Goal: Task Accomplishment & Management: Use online tool/utility

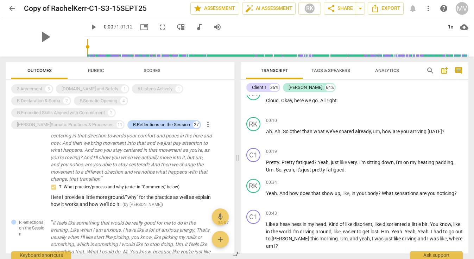
scroll to position [395, 0]
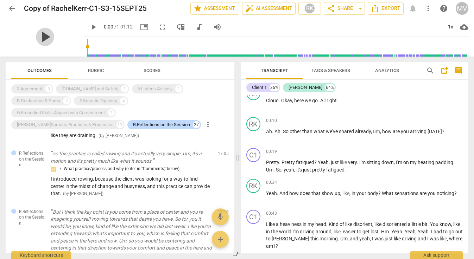
click at [39, 37] on span "play_arrow" at bounding box center [45, 37] width 18 height 18
click at [140, 26] on span "picture_in_picture" at bounding box center [144, 27] width 8 height 8
click at [89, 23] on span "play_arrow" at bounding box center [93, 27] width 8 height 8
click at [39, 33] on span "pause" at bounding box center [45, 37] width 18 height 18
click at [39, 34] on span "play_arrow" at bounding box center [45, 37] width 18 height 18
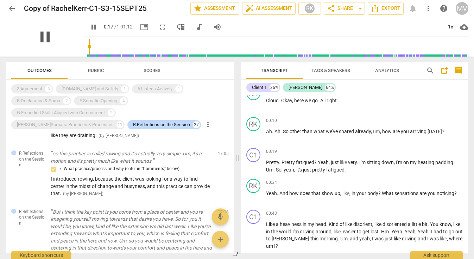
type input "17"
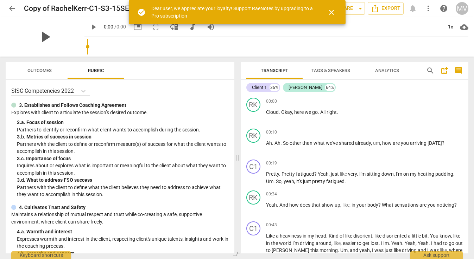
click at [47, 36] on span "play_arrow" at bounding box center [45, 37] width 18 height 18
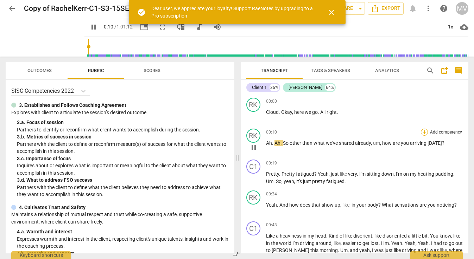
click at [423, 133] on div "+" at bounding box center [424, 132] width 7 height 7
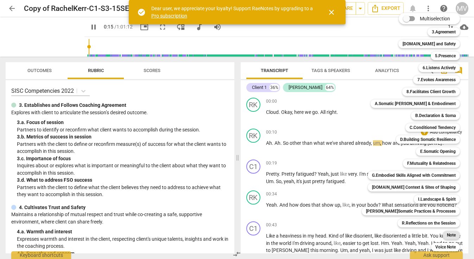
click at [447, 235] on b "Note" at bounding box center [451, 235] width 9 height 8
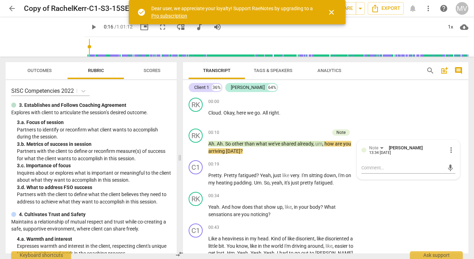
type input "16"
type textarea "w"
type textarea "we"
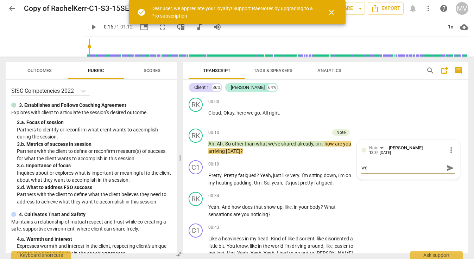
type textarea "wel"
type textarea "welc"
type textarea "welco"
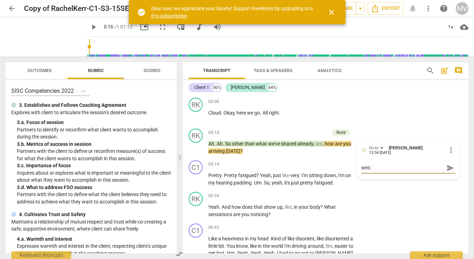
type textarea "welco"
type textarea "welcom"
type textarea "welcomi"
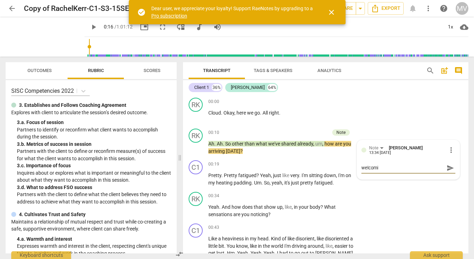
type textarea "welcomin"
type textarea "welcoming"
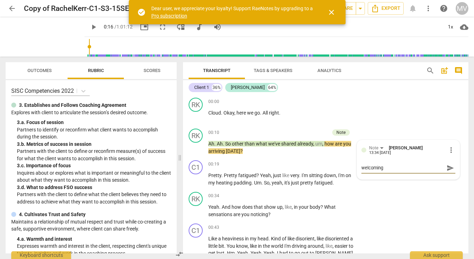
type textarea "welcoming"
type textarea "welcoming t"
type textarea "welcoming th"
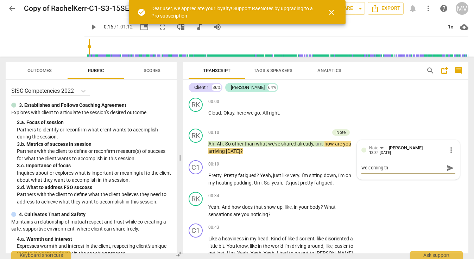
type textarea "welcoming the"
type textarea "welcoming the c"
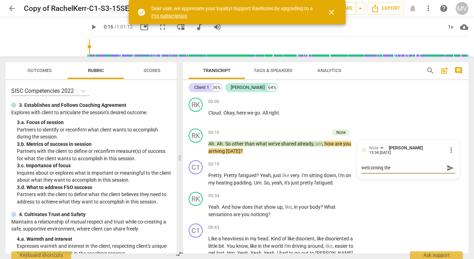
type textarea "welcoming the c"
type textarea "welcoming the cl"
type textarea "welcoming the cli"
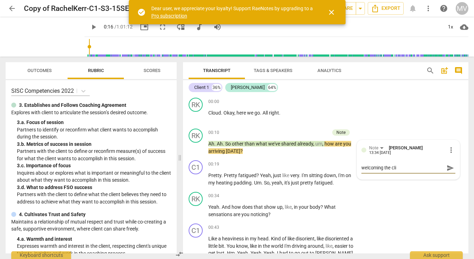
type textarea "welcoming the clie"
type textarea "welcoming the clien"
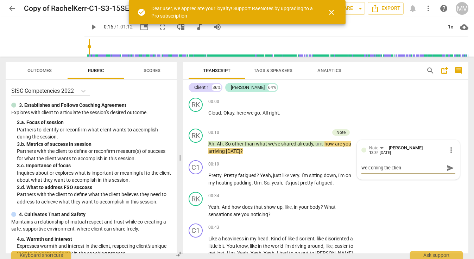
type textarea "welcoming the clien"
type textarea "welcoming the clien w"
type textarea "welcoming the clien"
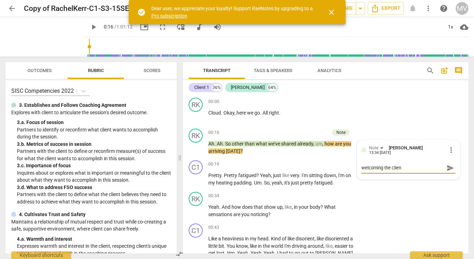
type textarea "welcoming the clien"
type textarea "welcoming the client"
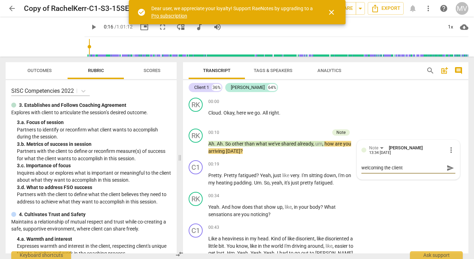
type textarea "welcoming the client"
type textarea "welcoming the client w"
type textarea "welcoming the client wi"
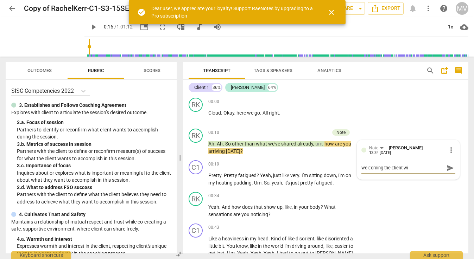
type textarea "welcoming the client wit"
type textarea "welcoming the client with"
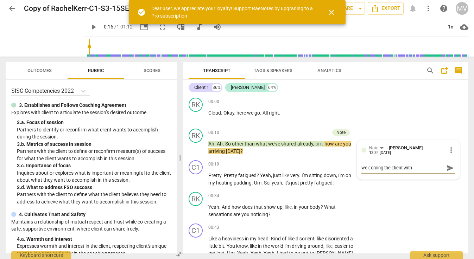
type textarea "welcoming the client with"
type textarea "welcoming the client with w"
type textarea "welcoming the client with wh"
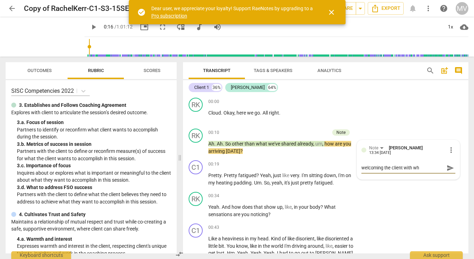
type textarea "welcoming the client with wha"
type textarea "welcoming the client with what"
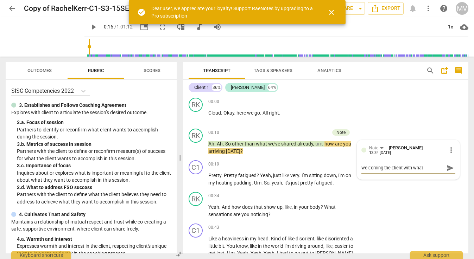
type textarea "welcoming the client with what"
type textarea "welcoming the client with what t"
type textarea "welcoming the client with what th"
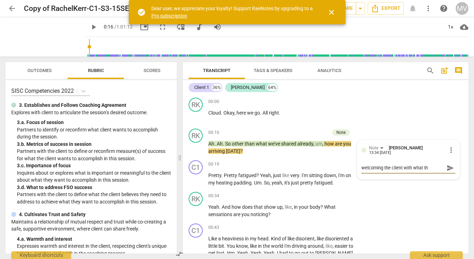
type textarea "welcoming the client with what the"
type textarea "welcoming the client with what they"
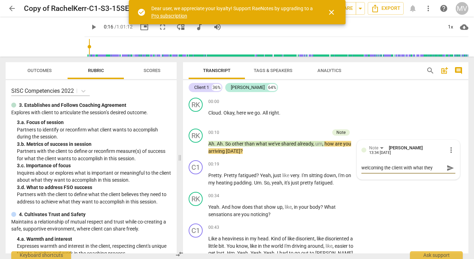
type textarea "welcoming the client with what they"
type textarea "welcoming the client with what they b"
type textarea "welcoming the client with what they br"
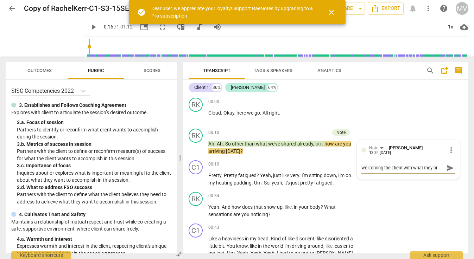
type textarea "welcoming the client with what they bri"
type textarea "welcoming the client with what they brin"
type textarea "welcoming the client with what they bring"
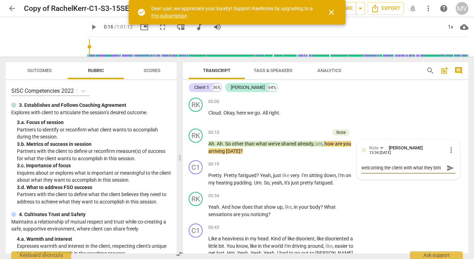
type textarea "welcoming the client with what they bring"
type textarea "welcoming the client with what they bring t"
type textarea "welcoming the client with what they bring to"
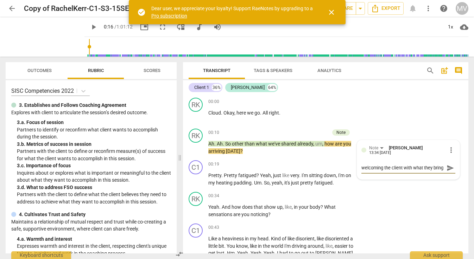
scroll to position [6, 0]
type textarea "welcoming the client with what they bring to"
type textarea "welcoming the client with what they bring to t"
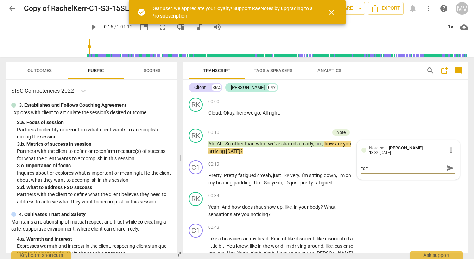
type textarea "welcoming the client with what they bring to th"
type textarea "welcoming the client with what they bring to the"
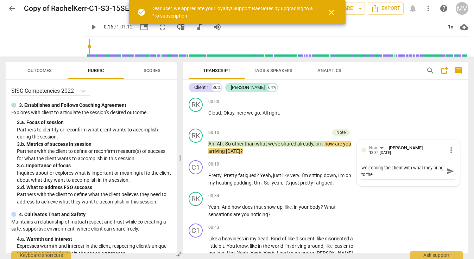
type textarea "welcoming the client with what they bring to the"
type textarea "welcoming the client with what they bring to the s"
type textarea "welcoming the client with what they bring to the se"
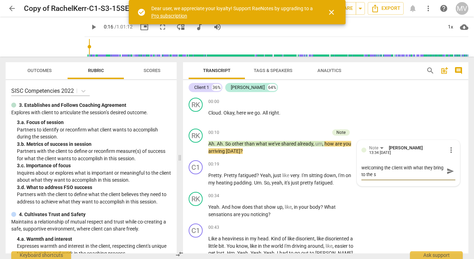
type textarea "welcoming the client with what they bring to the se"
type textarea "welcoming the client with what they bring to the ses"
type textarea "welcoming the client with what they bring to the sess"
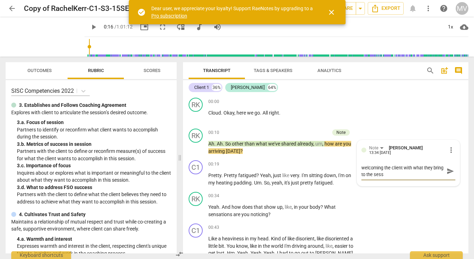
type textarea "welcoming the client with what they bring to the sessi"
type textarea "welcoming the client with what they bring to the sessio"
type textarea "welcoming the client with what they bring to the session"
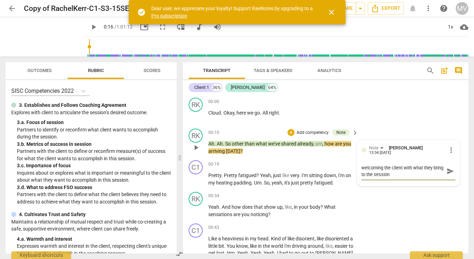
type textarea "welcoming the client with what they bring to the session"
click at [447, 171] on span "send" at bounding box center [450, 171] width 8 height 8
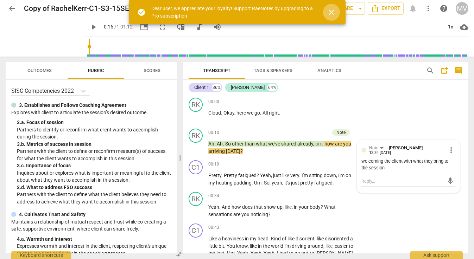
click at [328, 7] on button "close" at bounding box center [331, 12] width 17 height 17
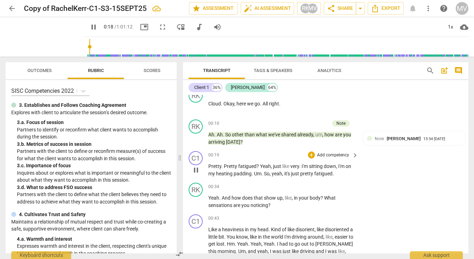
scroll to position [10, 0]
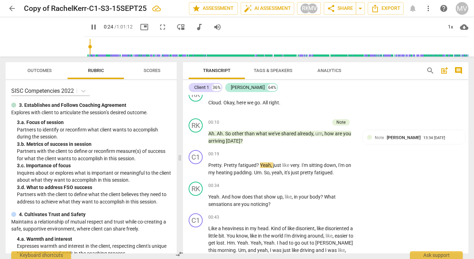
click at [140, 25] on span "picture_in_picture" at bounding box center [144, 27] width 8 height 8
click at [308, 186] on div "+" at bounding box center [311, 185] width 7 height 7
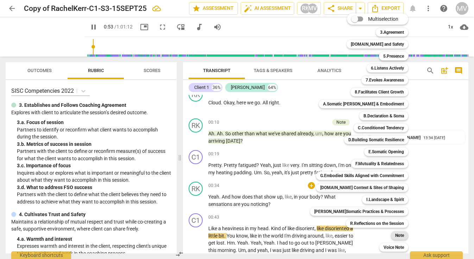
click at [395, 235] on b "Note" at bounding box center [399, 235] width 9 height 8
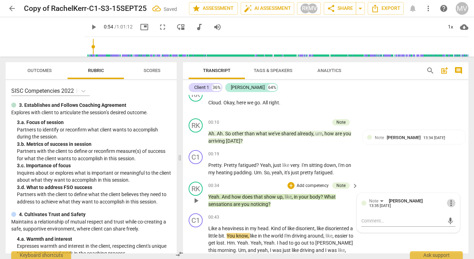
click at [448, 203] on span "more_vert" at bounding box center [451, 203] width 8 height 8
click at [449, 214] on li "Delete" at bounding box center [456, 215] width 24 height 13
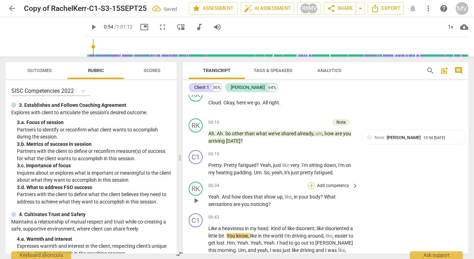
click at [310, 185] on div "+" at bounding box center [311, 185] width 7 height 7
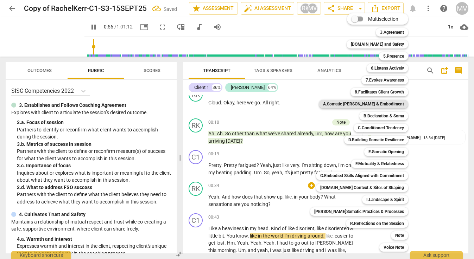
click at [381, 106] on b "A.Somatic Presence & Embodiment" at bounding box center [363, 104] width 81 height 8
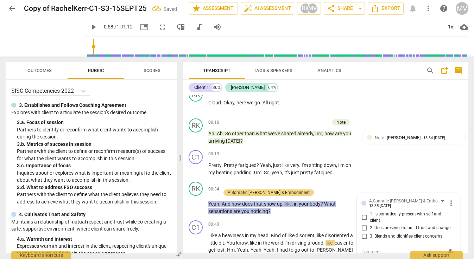
type input "58"
click at [364, 216] on input "1. Is somatically present with self and client" at bounding box center [363, 217] width 11 height 8
checkbox input "true"
click at [403, 170] on div "C1 play_arrow pause 00:19 + Add competency keyboard_arrow_right Pretty . Pretty…" at bounding box center [325, 163] width 285 height 32
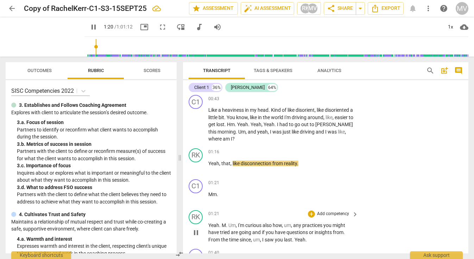
scroll to position [136, 0]
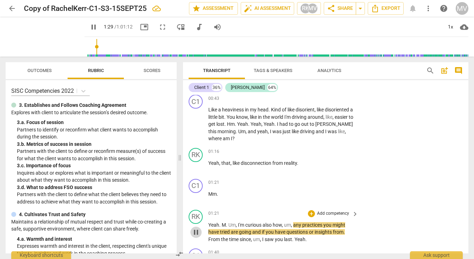
click at [193, 228] on span "pause" at bounding box center [196, 232] width 8 height 8
type input "90"
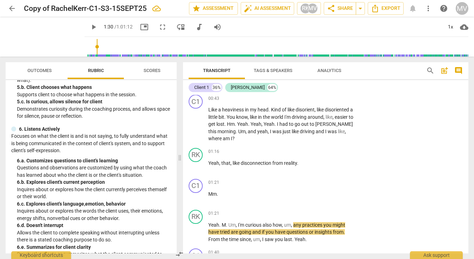
scroll to position [283, 0]
click at [312, 148] on div "+" at bounding box center [311, 151] width 7 height 7
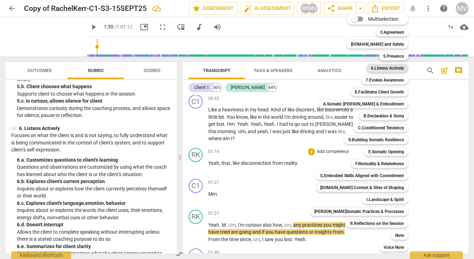
click at [381, 69] on b "6.Listens Actively" at bounding box center [387, 68] width 33 height 8
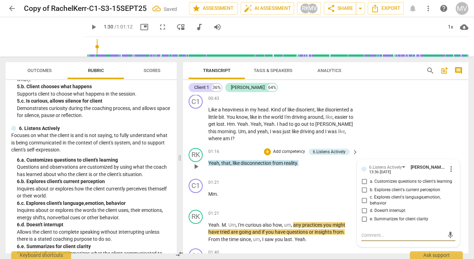
click at [362, 215] on input "e. Summarizes for client clarity" at bounding box center [363, 219] width 11 height 8
checkbox input "true"
click at [323, 192] on div "01:21 + Add competency keyboard_arrow_right Mm ." at bounding box center [283, 191] width 151 height 25
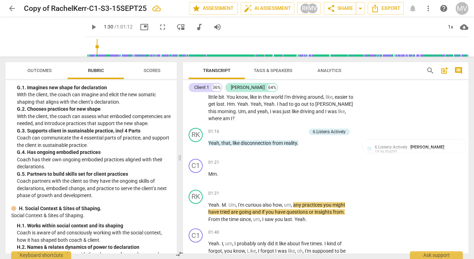
scroll to position [1384, 0]
click at [144, 229] on p "Coach is aware of and consciously working with the social context, how it has s…" at bounding box center [94, 236] width 154 height 14
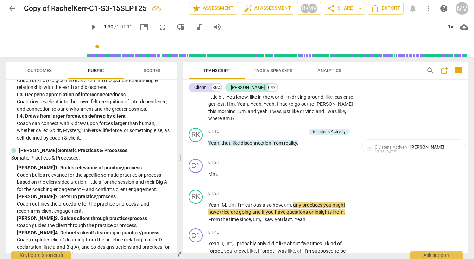
scroll to position [1711, 0]
click at [312, 190] on div "+" at bounding box center [311, 193] width 7 height 7
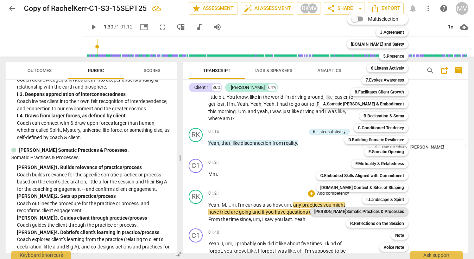
click at [389, 210] on b "[PERSON_NAME]Somatic Practices & Processes" at bounding box center [359, 212] width 90 height 8
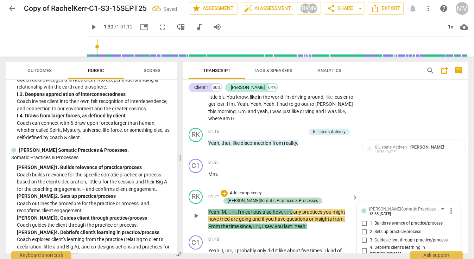
scroll to position [241, 0]
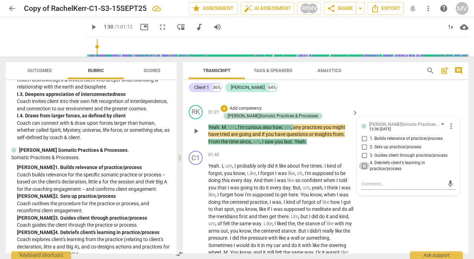
click at [363, 162] on input "4. Debriefs client's learning in practice/process" at bounding box center [363, 166] width 11 height 8
checkbox input "true"
click at [364, 181] on textarea at bounding box center [402, 184] width 83 height 7
type textarea "T"
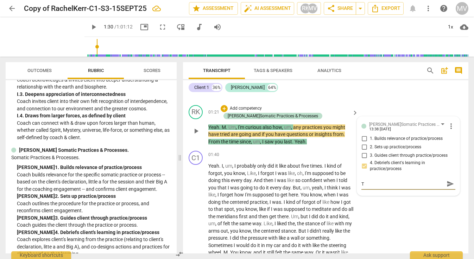
type textarea "Th"
type textarea "Thi"
type textarea "This"
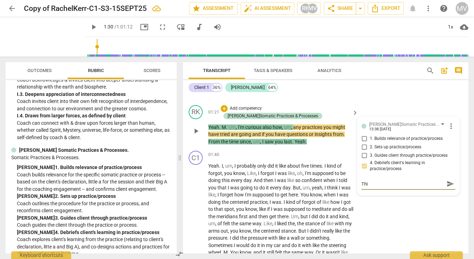
type textarea "This"
type textarea "This i"
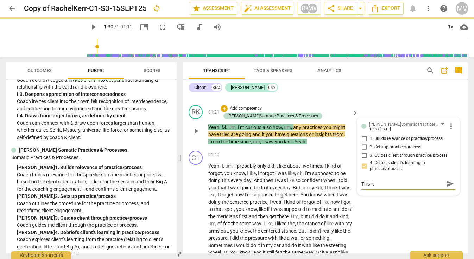
type textarea "This i"
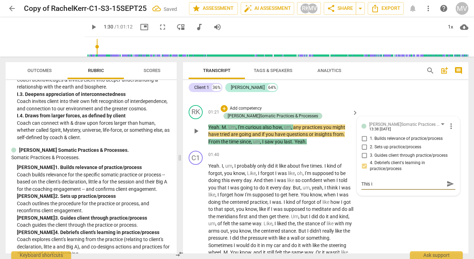
type textarea "This ic"
type textarea "This i"
type textarea "This"
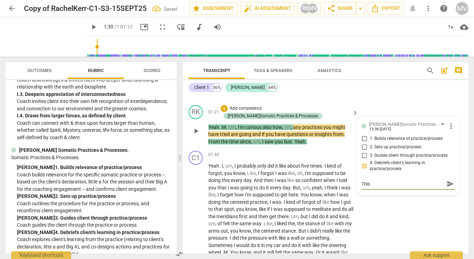
type textarea "This"
type textarea "This m"
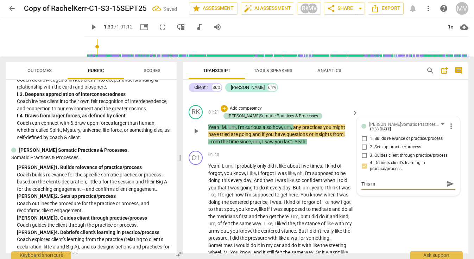
type textarea "This ma"
type textarea "This mar"
type textarea "This mark"
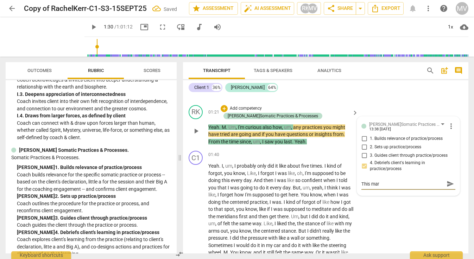
type textarea "This mark"
type textarea "This marke"
type textarea "This marker"
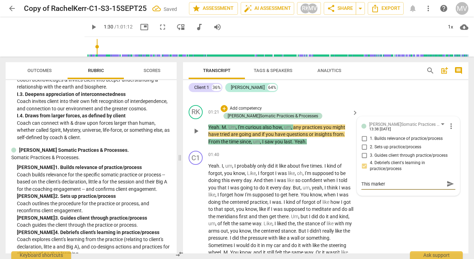
type textarea "This marker"
type textarea "This marker i"
type textarea "This marker is"
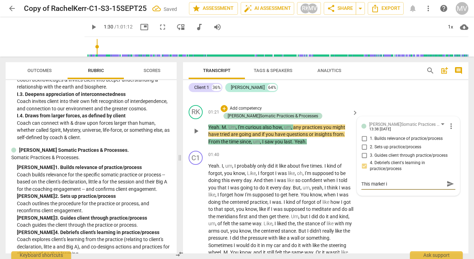
type textarea "This marker is"
type textarea "This marker is u"
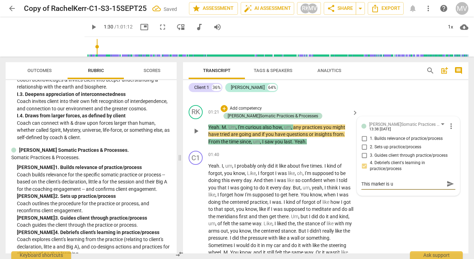
type textarea "This marker is us"
type textarea "This marker is usu"
type textarea "This marker is usua"
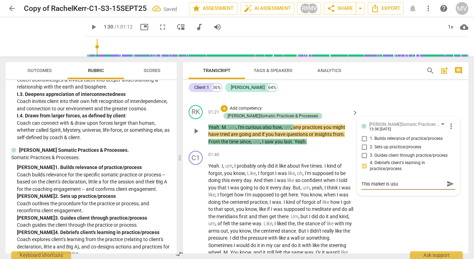
type textarea "This marker is usua"
type textarea "This marker is usual"
type textarea "This marker is usuall"
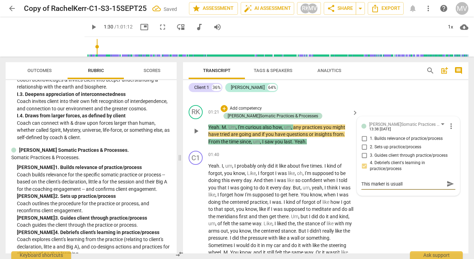
type textarea "This marker is usually"
type textarea "This marker is usuallyu"
type textarea "This marker is usuallyus"
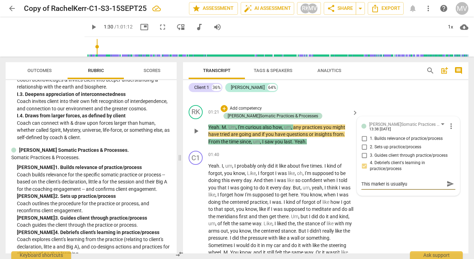
type textarea "This marker is usuallyus"
type textarea "This marker is usuallyuse"
type textarea "This marker is usuallyused"
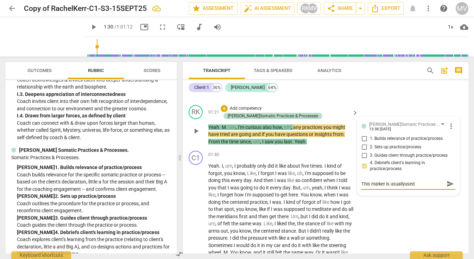
type textarea "This marker is usually used"
type textarea "This marker is usually use"
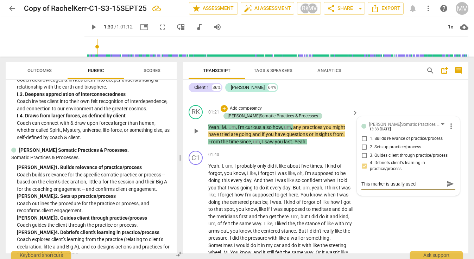
type textarea "This marker is usually use"
type textarea "This marker is usually us"
type textarea "This marker is usually u"
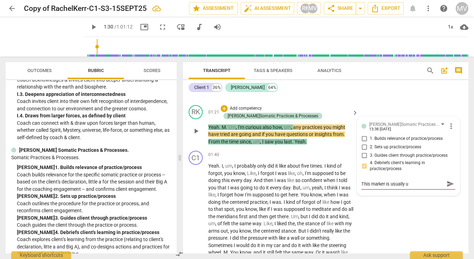
type textarea "This marker is usually"
click at [447, 187] on span "send" at bounding box center [450, 191] width 8 height 8
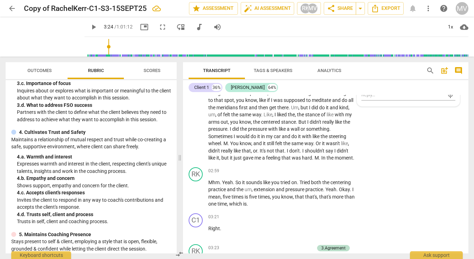
scroll to position [84, 0]
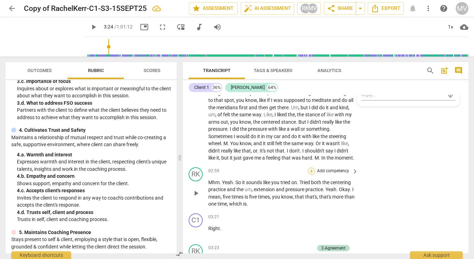
click at [313, 168] on div "+" at bounding box center [311, 171] width 7 height 7
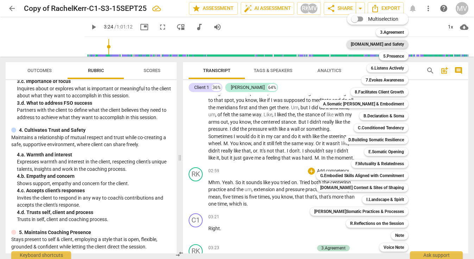
click at [389, 45] on b "[DOMAIN_NAME] and Safety" at bounding box center [377, 44] width 53 height 8
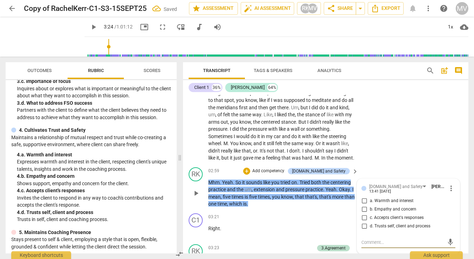
click at [363, 214] on input "c. Accepts client's responses" at bounding box center [363, 218] width 11 height 8
click at [364, 239] on textarea at bounding box center [402, 242] width 83 height 7
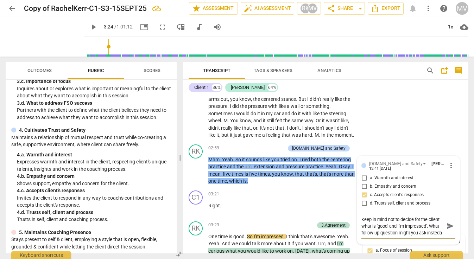
scroll to position [6, 0]
click at [384, 216] on textarea "Keep in mind not to decide for the client what is 'good' and 'I'm impressed'. W…" at bounding box center [402, 226] width 83 height 20
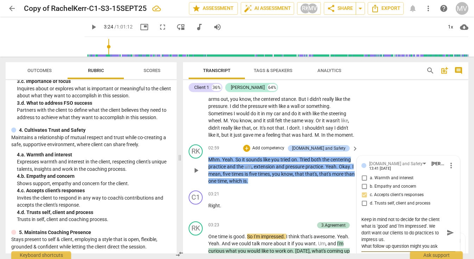
scroll to position [5, 0]
click at [372, 222] on textarea "Keep in mind not to decide for the client what is 'good' and 'I'm impressed'. W…" at bounding box center [402, 232] width 83 height 33
click at [383, 224] on textarea "Keep in mind not to decide for the client what is 'good' and 'I'm impressed'. W…" at bounding box center [402, 232] width 83 height 33
click at [446, 229] on span "send" at bounding box center [450, 233] width 8 height 8
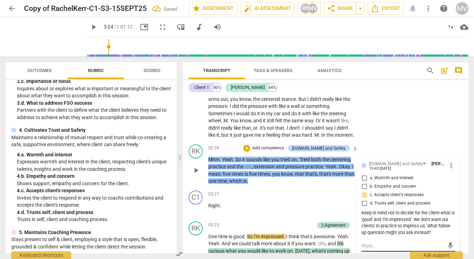
scroll to position [410, 0]
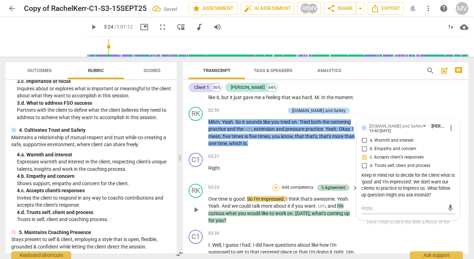
click at [274, 184] on div "+" at bounding box center [275, 187] width 7 height 7
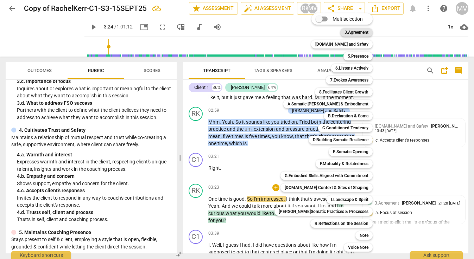
click at [344, 32] on b "3.Agreement" at bounding box center [356, 32] width 24 height 8
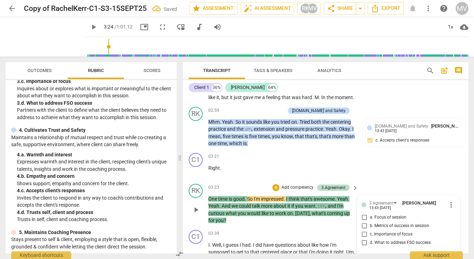
click at [363, 213] on input "a. Focus of session" at bounding box center [363, 217] width 11 height 8
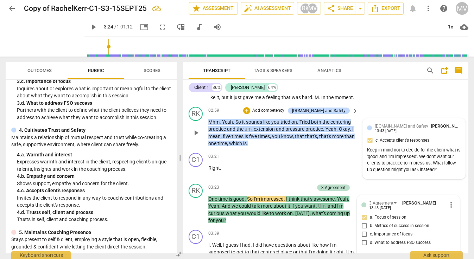
click at [415, 154] on div "Keep in mind not to decide for the client what is 'good' and 'I'm impressed'. W…" at bounding box center [414, 160] width 94 height 26
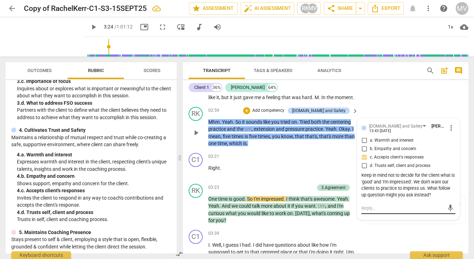
click at [372, 205] on textarea at bounding box center [402, 208] width 83 height 7
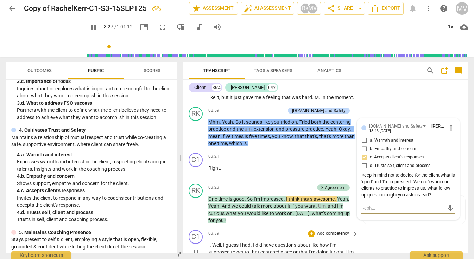
scroll to position [464, 0]
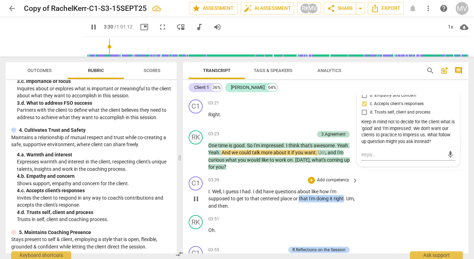
drag, startPoint x: 299, startPoint y: 183, endPoint x: 344, endPoint y: 186, distance: 45.2
click at [344, 188] on p "I . Well , I guess I had . I did have questions about like how I'm supposed to …" at bounding box center [281, 199] width 146 height 22
click at [360, 174] on icon "button" at bounding box center [360, 174] width 4 height 5
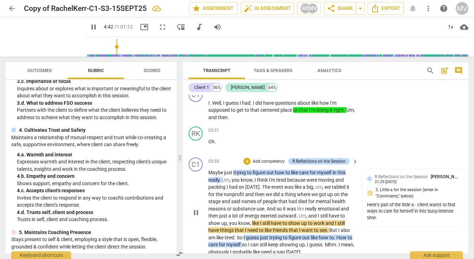
scroll to position [569, 0]
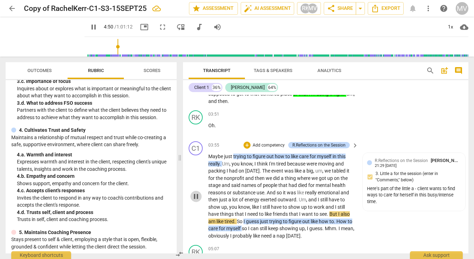
click at [197, 192] on span "pause" at bounding box center [196, 196] width 8 height 8
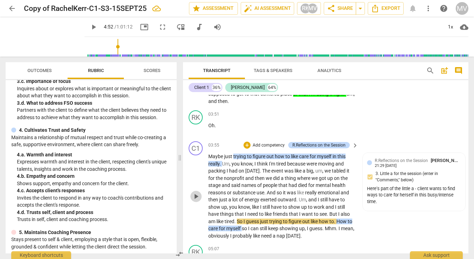
click at [196, 192] on span "play_arrow" at bounding box center [196, 196] width 8 height 8
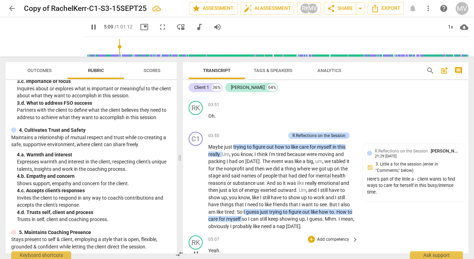
scroll to position [746, 0]
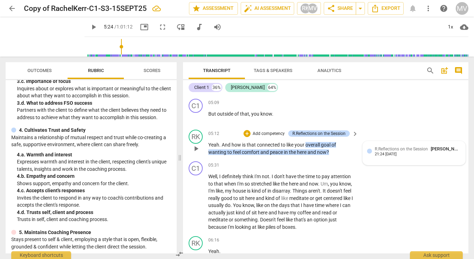
click at [383, 146] on div "R.Reflections on the Session Rachel Kerr 21:24 09-17-2025" at bounding box center [414, 153] width 94 height 15
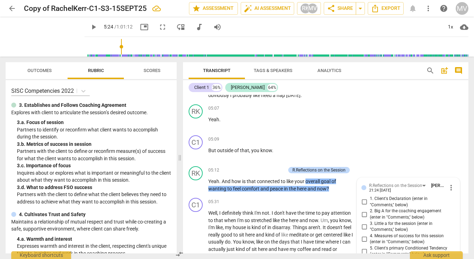
scroll to position [0, 0]
click at [245, 167] on div "+" at bounding box center [246, 170] width 7 height 7
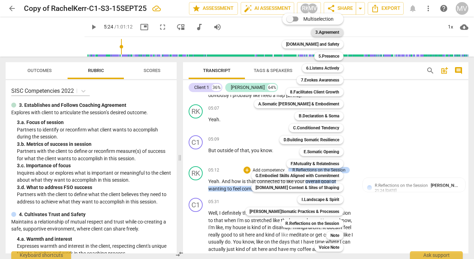
click at [327, 34] on b "3.Agreement" at bounding box center [327, 32] width 24 height 8
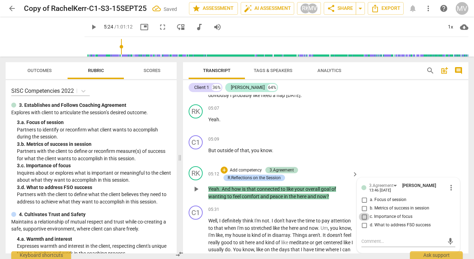
click at [364, 213] on input "c. Importance of focus" at bounding box center [363, 217] width 11 height 8
click at [368, 238] on textarea at bounding box center [402, 241] width 83 height 7
click at [449, 241] on span "send" at bounding box center [450, 245] width 8 height 8
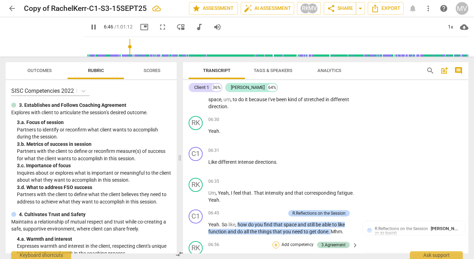
scroll to position [979, 0]
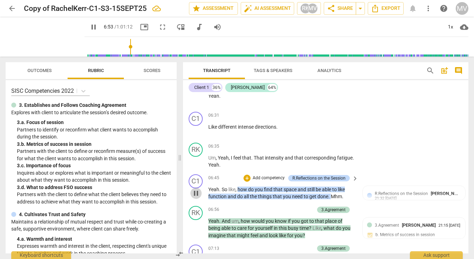
click at [197, 189] on span "pause" at bounding box center [196, 193] width 8 height 8
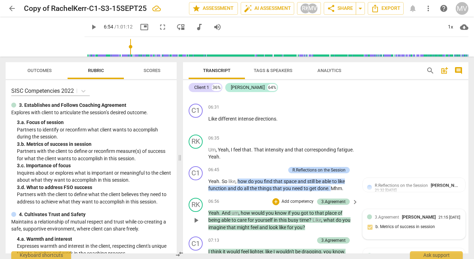
scroll to position [985, 0]
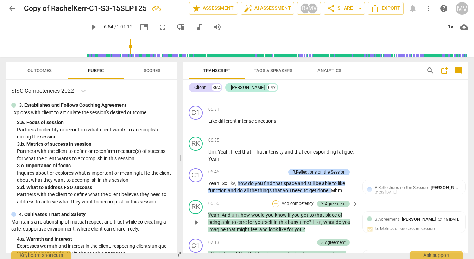
click at [275, 200] on div "+" at bounding box center [275, 203] width 7 height 7
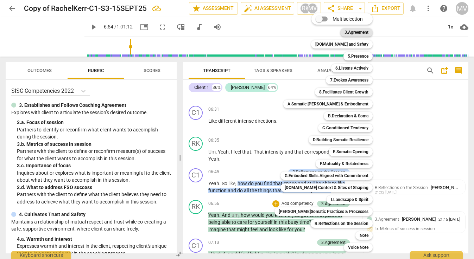
click at [351, 33] on b "3.Agreement" at bounding box center [356, 32] width 24 height 8
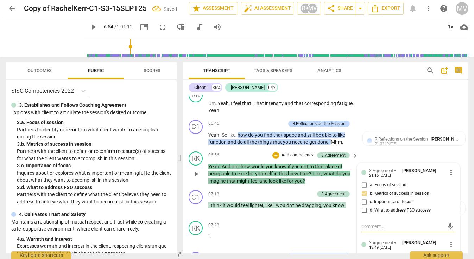
scroll to position [1037, 0]
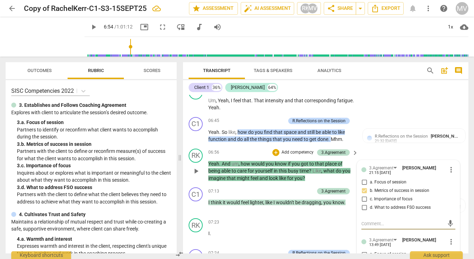
click at [364, 259] on input "b. Metrics of success in session" at bounding box center [363, 263] width 11 height 8
click at [276, 214] on div "RK play_arrow pause 00:00 + Add competency keyboard_arrow_right Cloud . Okay , …" at bounding box center [325, 174] width 285 height 159
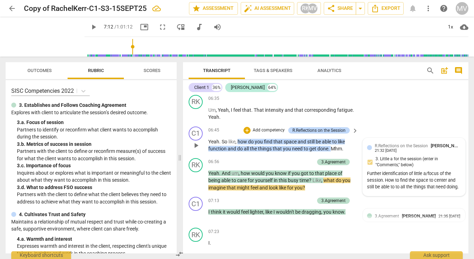
scroll to position [1008, 0]
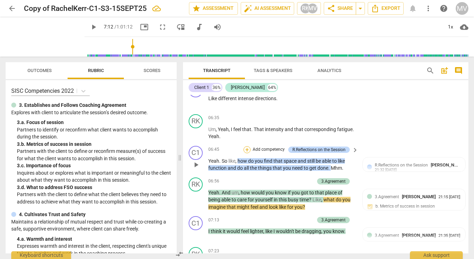
click at [247, 146] on div "+" at bounding box center [246, 149] width 7 height 7
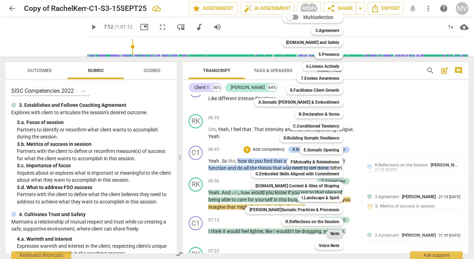
click at [332, 234] on b "Note" at bounding box center [334, 234] width 9 height 8
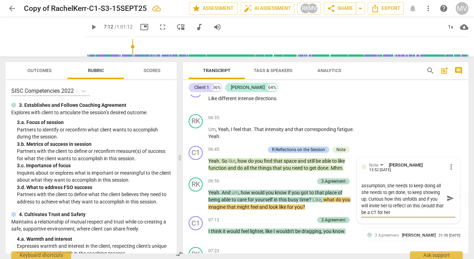
scroll to position [0, 0]
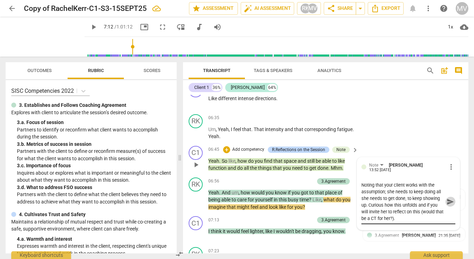
click at [449, 198] on span "send" at bounding box center [450, 202] width 8 height 8
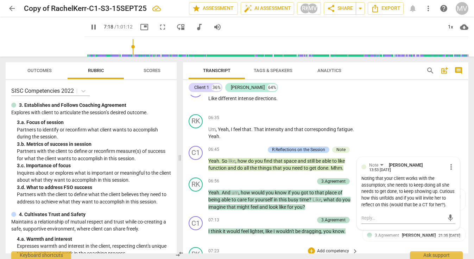
click at [293, 247] on div "07:23 + Add competency keyboard_arrow_right" at bounding box center [283, 251] width 151 height 8
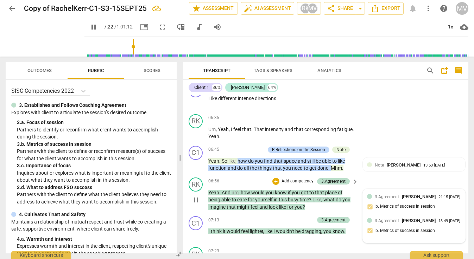
click at [394, 217] on div "3.Agreement Marietta Vis 13:49 09-24-2025 b. Metrics of success in session" at bounding box center [414, 227] width 94 height 21
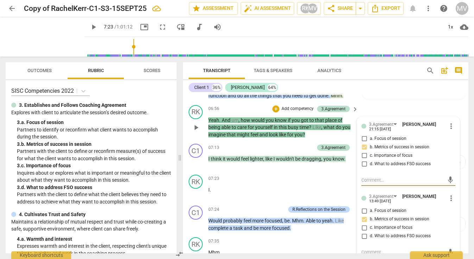
scroll to position [1082, 0]
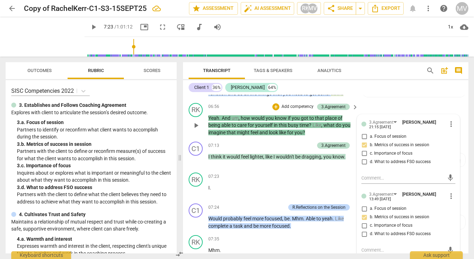
click at [377, 247] on textarea at bounding box center [402, 250] width 83 height 7
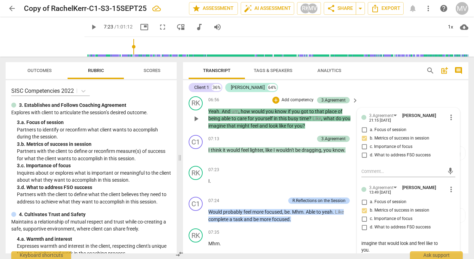
click at [446, 253] on span "send" at bounding box center [450, 257] width 8 height 8
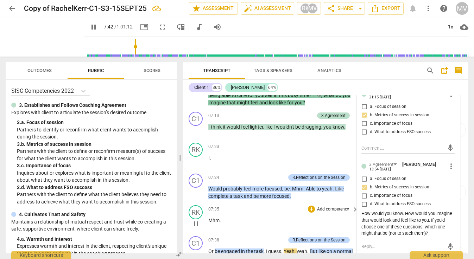
scroll to position [1125, 0]
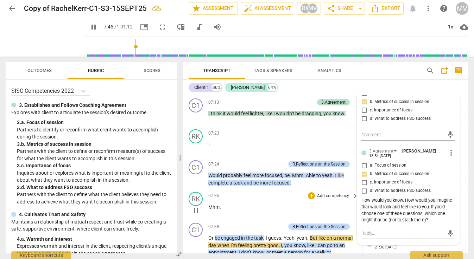
click at [338, 204] on p "Mhm ." at bounding box center [281, 207] width 146 height 7
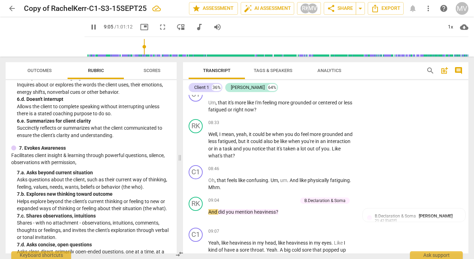
scroll to position [420, 0]
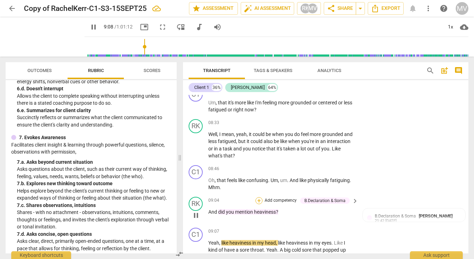
click at [261, 197] on div "+" at bounding box center [258, 200] width 7 height 7
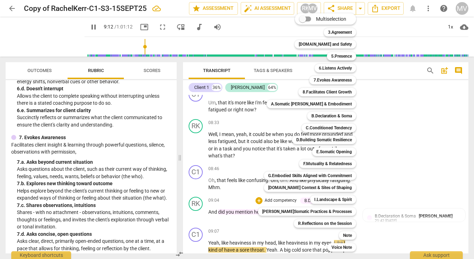
click at [314, 85] on div "7.Evokes Awareness 5" at bounding box center [336, 80] width 60 height 12
click at [314, 82] on b "7.Evokes Awareness" at bounding box center [332, 80] width 38 height 8
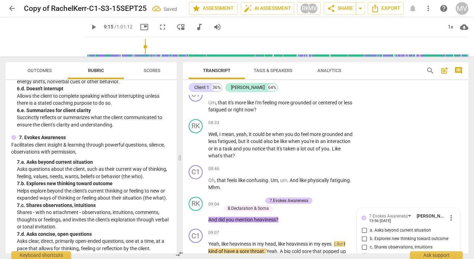
scroll to position [1429, 0]
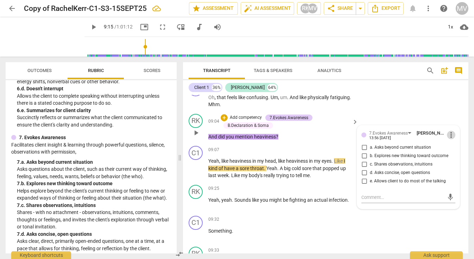
click at [447, 131] on span "more_vert" at bounding box center [451, 135] width 8 height 8
click at [449, 125] on li "Delete" at bounding box center [456, 125] width 24 height 13
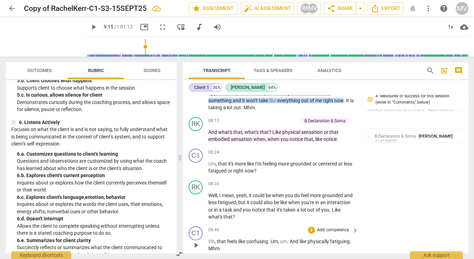
scroll to position [1284, 0]
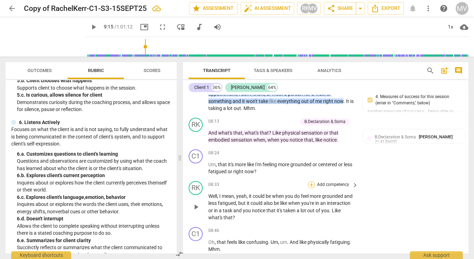
click at [310, 181] on div "+" at bounding box center [311, 184] width 7 height 7
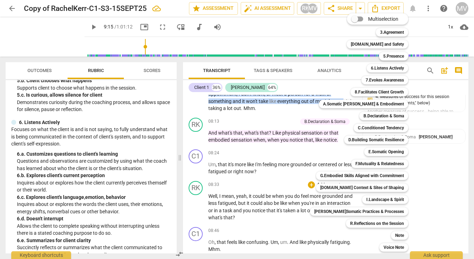
click at [114, 160] on div at bounding box center [237, 129] width 474 height 259
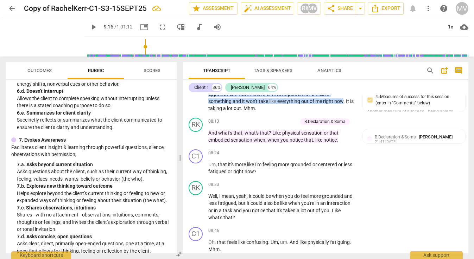
scroll to position [418, 0]
click at [311, 181] on div "+" at bounding box center [311, 184] width 7 height 7
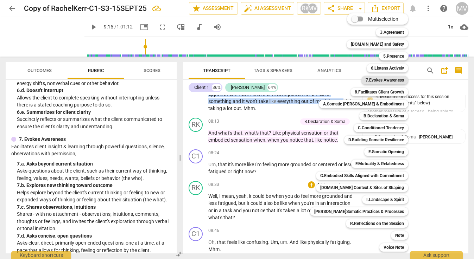
click at [368, 77] on b "7.Evokes Awareness" at bounding box center [384, 80] width 38 height 8
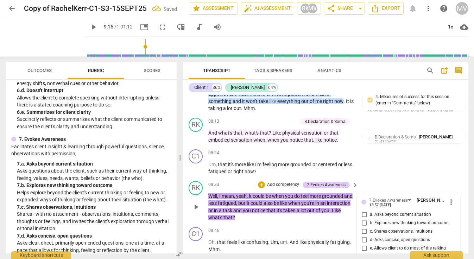
click at [363, 236] on input "d. Asks concise, open questions" at bounding box center [363, 240] width 11 height 8
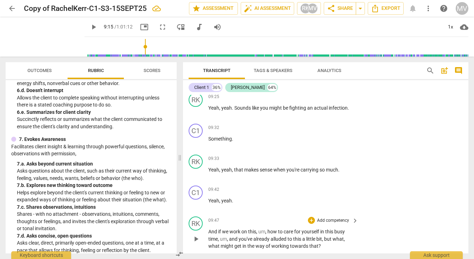
scroll to position [1525, 0]
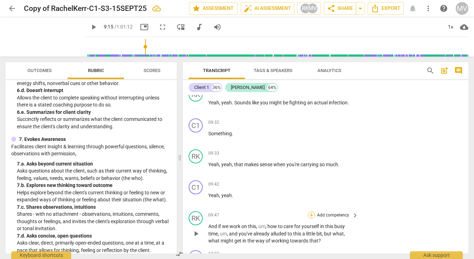
click at [310, 212] on div "+" at bounding box center [311, 215] width 7 height 7
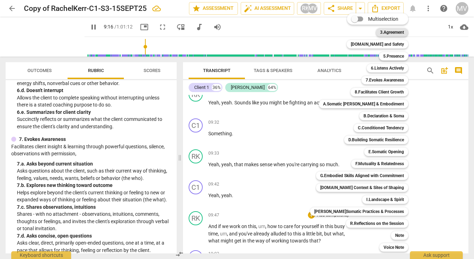
click at [380, 31] on b "3.Agreement" at bounding box center [392, 32] width 24 height 8
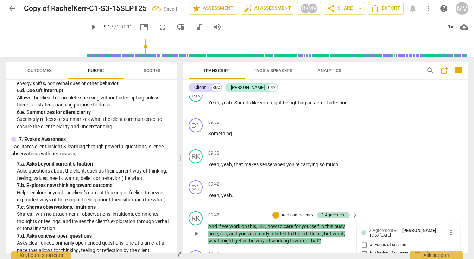
scroll to position [1614, 0]
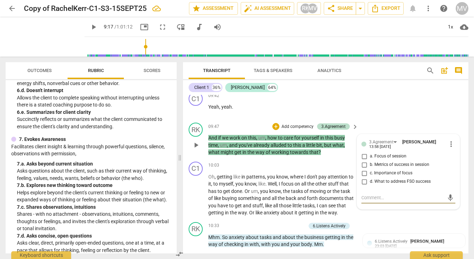
click at [363, 178] on input "d. What to address FSO success" at bounding box center [363, 182] width 11 height 8
click at [369, 219] on div "RK play_arrow pause 10:33 + Add competency 6.Listens Actively keyboard_arrow_ri…" at bounding box center [325, 235] width 285 height 32
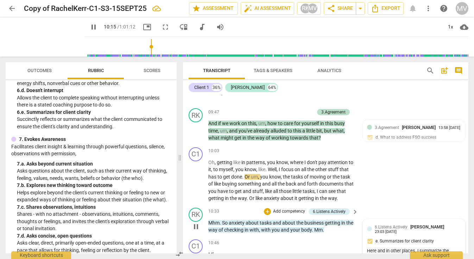
scroll to position [1635, 0]
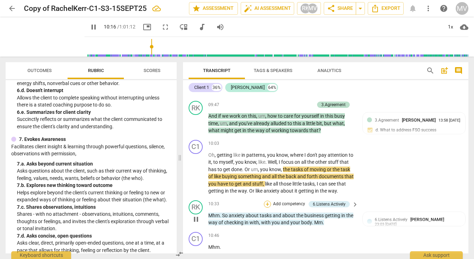
click at [267, 201] on div "+" at bounding box center [267, 204] width 7 height 7
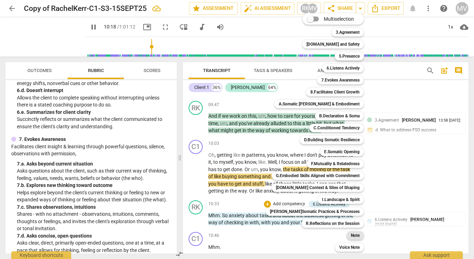
click at [355, 234] on b "Note" at bounding box center [355, 235] width 9 height 8
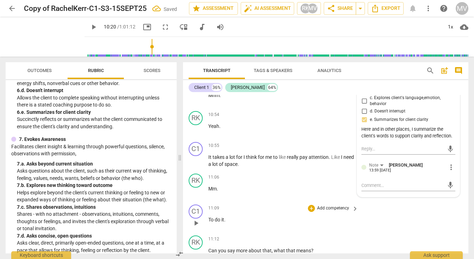
scroll to position [1790, 0]
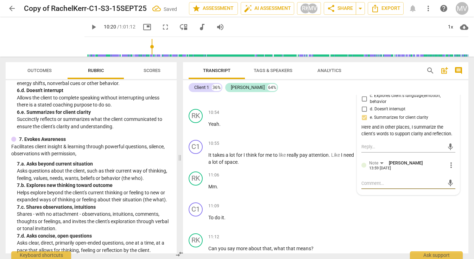
click at [370, 180] on textarea at bounding box center [402, 183] width 83 height 7
click at [446, 179] on span "send" at bounding box center [450, 183] width 8 height 8
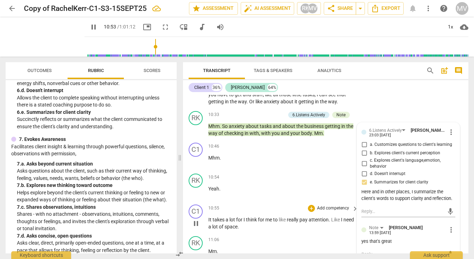
scroll to position [1733, 0]
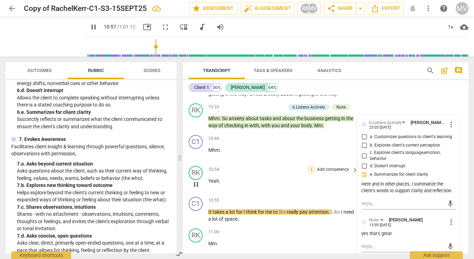
click at [311, 166] on div "+" at bounding box center [311, 169] width 7 height 7
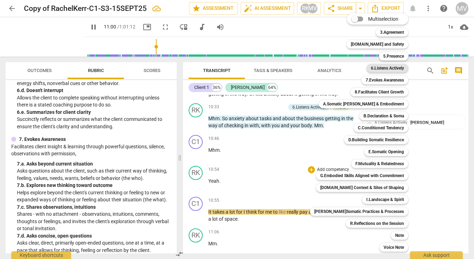
click at [377, 66] on b "6.Listens Actively" at bounding box center [387, 68] width 33 height 8
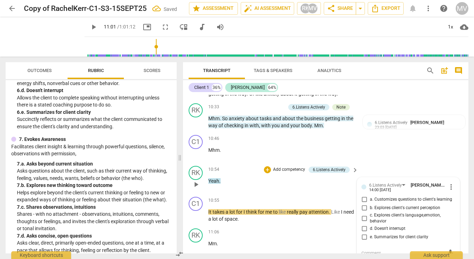
click at [363, 225] on input "d. Doesn't interrupt" at bounding box center [363, 229] width 11 height 8
drag, startPoint x: 323, startPoint y: 226, endPoint x: 215, endPoint y: 159, distance: 126.9
click at [323, 229] on div "11:06 + Add competency keyboard_arrow_right Mm ." at bounding box center [283, 241] width 151 height 25
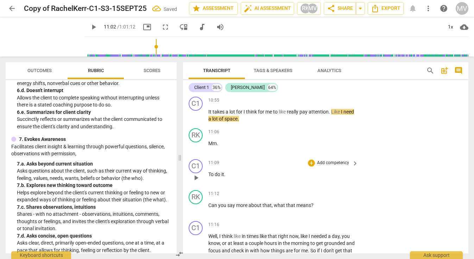
scroll to position [1836, 0]
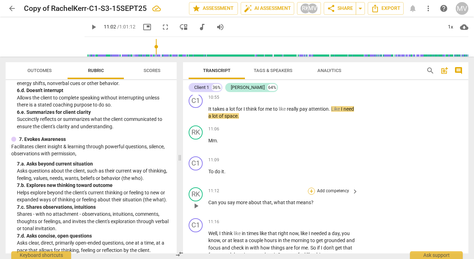
click at [312, 188] on div "+" at bounding box center [311, 191] width 7 height 7
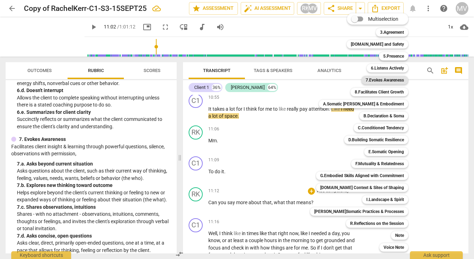
click at [374, 77] on b "7.Evokes Awareness" at bounding box center [384, 80] width 38 height 8
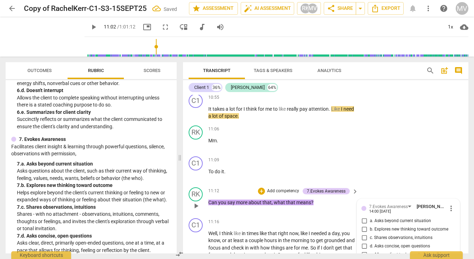
click at [363, 242] on input "d. Asks concise, open questions" at bounding box center [363, 246] width 11 height 8
click at [350, 135] on div "RK play_arrow pause 00:00 + Add competency keyboard_arrow_right Cloud . Okay , …" at bounding box center [325, 174] width 285 height 159
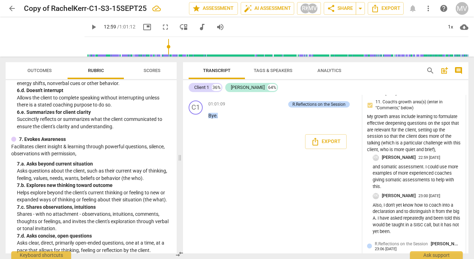
scroll to position [9300, 0]
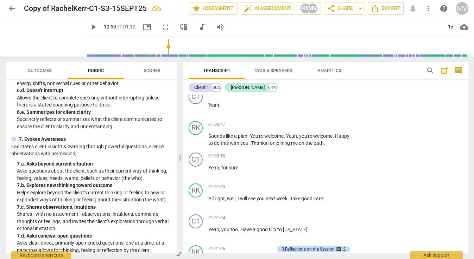
scroll to position [0, 0]
click at [381, 212] on div "C1 play_arrow pause 01:01:04 + Add competency keyboard_arrow_right Yeah , you t…" at bounding box center [325, 227] width 285 height 31
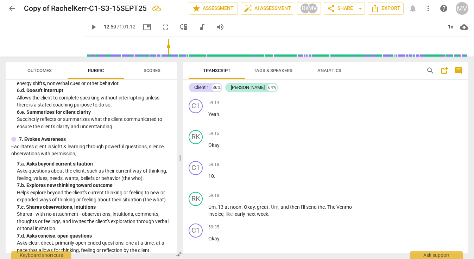
scroll to position [8541, 0]
click at [311, 254] on div "+" at bounding box center [311, 257] width 7 height 7
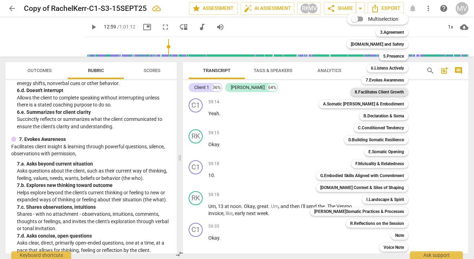
click at [379, 91] on b "8.Facilitates Client Growth" at bounding box center [379, 92] width 49 height 8
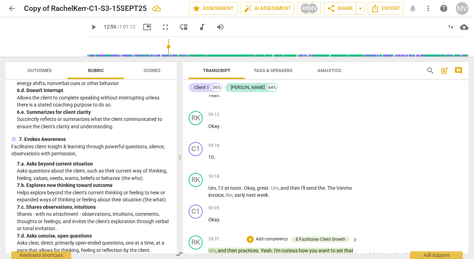
scroll to position [8552, 0]
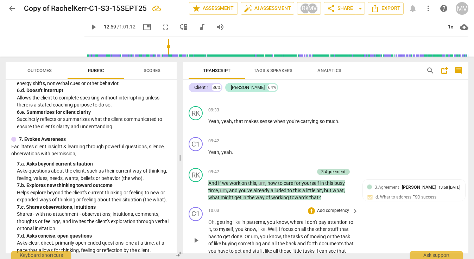
scroll to position [1576, 0]
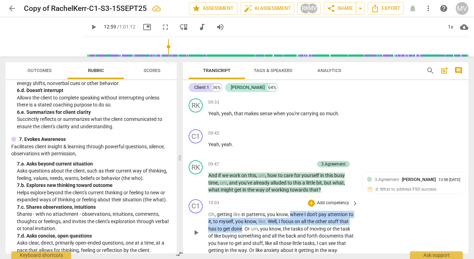
drag, startPoint x: 291, startPoint y: 191, endPoint x: 242, endPoint y: 203, distance: 50.8
click at [242, 211] on p "Oh , getting like in patterns , you know , where I don't pay attention to it , …" at bounding box center [281, 232] width 146 height 43
click at [257, 192] on icon "button" at bounding box center [258, 195] width 7 height 8
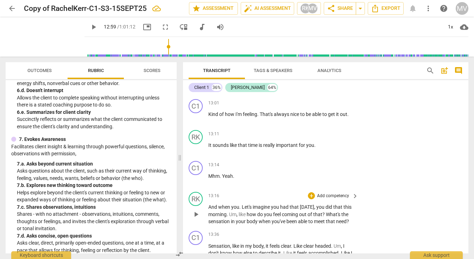
scroll to position [2208, 0]
click at [368, 189] on div "RK play_arrow pause 13:16 + Add competency keyboard_arrow_right And when you . …" at bounding box center [325, 208] width 285 height 39
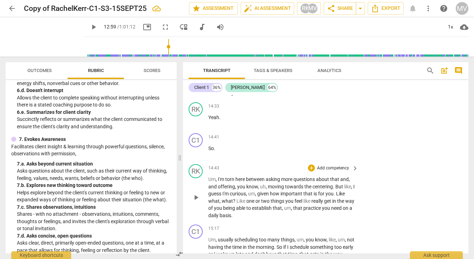
scroll to position [2467, 0]
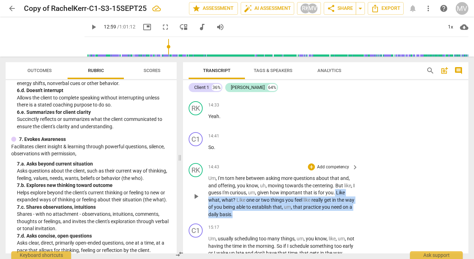
drag, startPoint x: 338, startPoint y: 161, endPoint x: 291, endPoint y: 182, distance: 52.0
click at [291, 182] on p "Um , I'm torn here between asking more questions about that and , and offering …" at bounding box center [281, 196] width 146 height 43
click at [267, 175] on span "keyboard_arrow_down" at bounding box center [266, 174] width 8 height 8
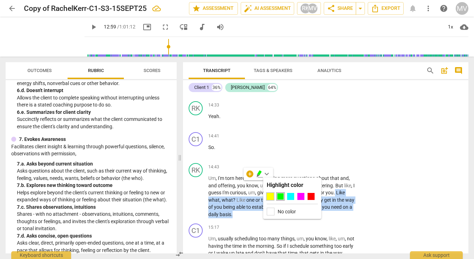
click at [269, 196] on div at bounding box center [270, 196] width 7 height 7
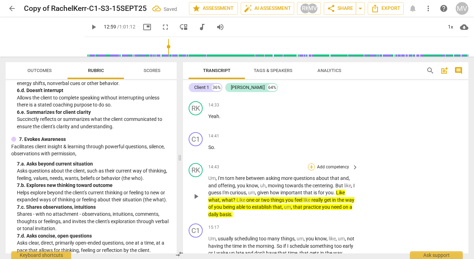
click at [312, 164] on div "+" at bounding box center [311, 167] width 7 height 7
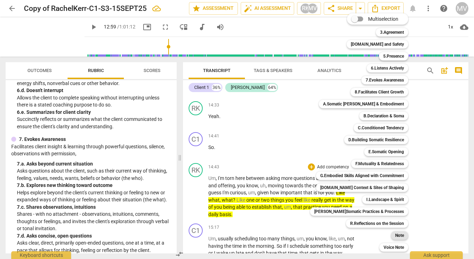
click at [395, 234] on b "Note" at bounding box center [399, 235] width 9 height 8
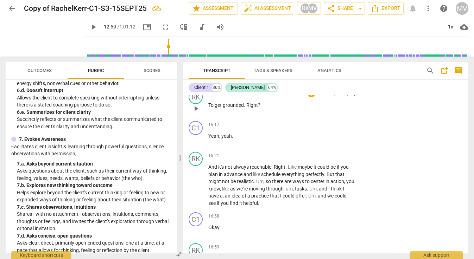
scroll to position [2736, 0]
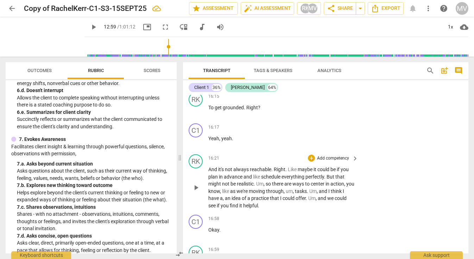
click at [359, 175] on div "RK play_arrow pause 16:21 + Add competency keyboard_arrow_right And it's not al…" at bounding box center [325, 182] width 285 height 60
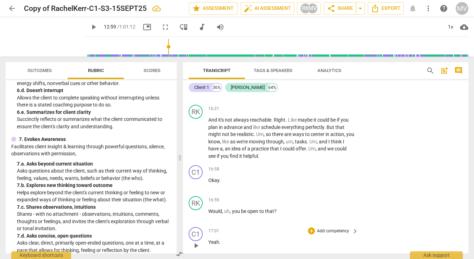
scroll to position [2787, 0]
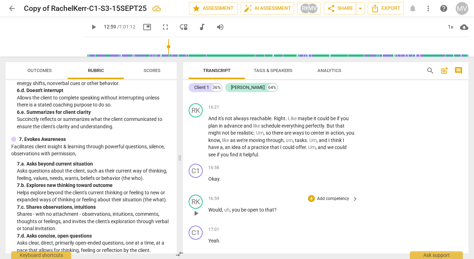
click at [312, 192] on div "RK play_arrow pause 16:59 + Add competency keyboard_arrow_right Would , uh , yo…" at bounding box center [325, 207] width 285 height 31
click at [312, 195] on div "+" at bounding box center [311, 198] width 7 height 7
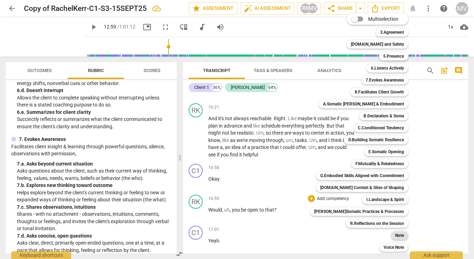
click at [398, 234] on b "Note" at bounding box center [399, 235] width 9 height 8
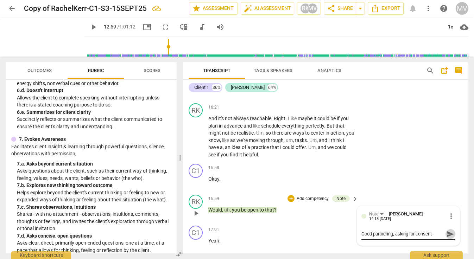
click at [447, 230] on span "send" at bounding box center [450, 234] width 10 height 8
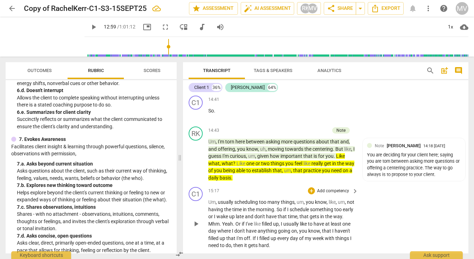
scroll to position [2503, 0]
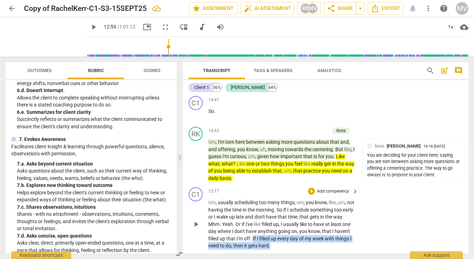
drag, startPoint x: 272, startPoint y: 206, endPoint x: 299, endPoint y: 213, distance: 27.6
click at [299, 213] on p "Um , usually scheduling too many things , um , you know , like , um , not havin…" at bounding box center [281, 224] width 146 height 51
click at [320, 202] on span "keyboard_arrow_down" at bounding box center [321, 204] width 8 height 8
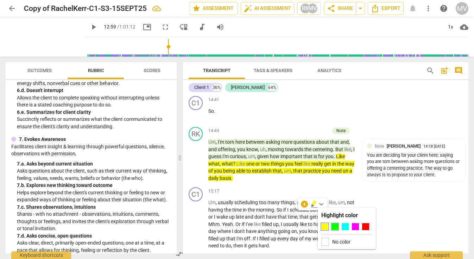
click at [334, 228] on div at bounding box center [334, 226] width 7 height 7
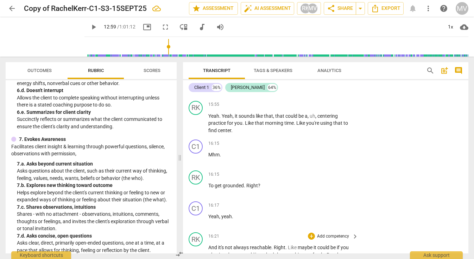
scroll to position [2669, 0]
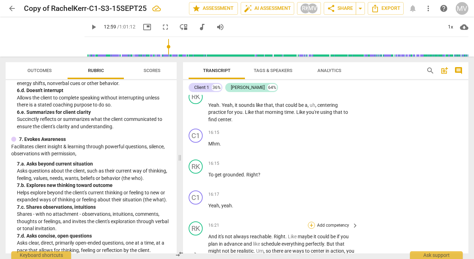
click at [312, 222] on div "+" at bounding box center [311, 225] width 7 height 7
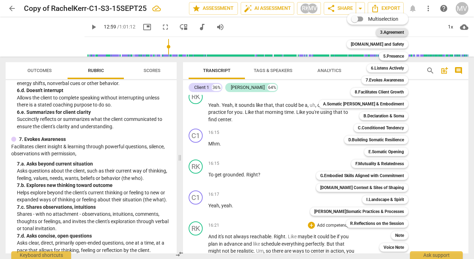
click at [388, 31] on b "3.Agreement" at bounding box center [392, 32] width 24 height 8
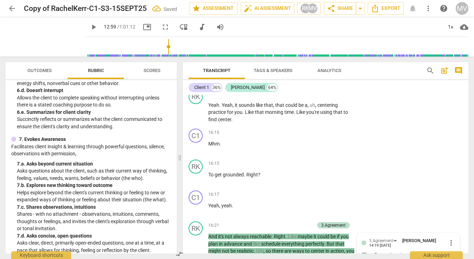
scroll to position [2758, 0]
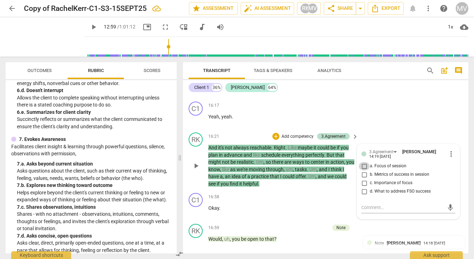
click at [364, 162] on input "a. Focus of session" at bounding box center [363, 166] width 11 height 8
click at [365, 204] on textarea at bounding box center [402, 207] width 83 height 7
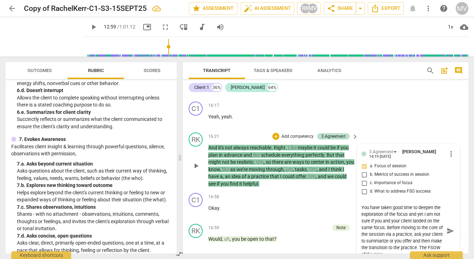
scroll to position [7, 0]
click at [447, 227] on span "send" at bounding box center [450, 231] width 8 height 8
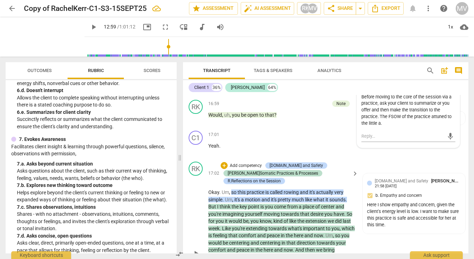
scroll to position [2873, 0]
